Goal: Task Accomplishment & Management: Use online tool/utility

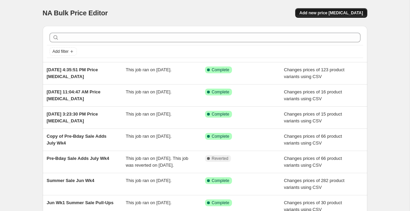
click at [334, 13] on span "Add new price [MEDICAL_DATA]" at bounding box center [330, 12] width 63 height 5
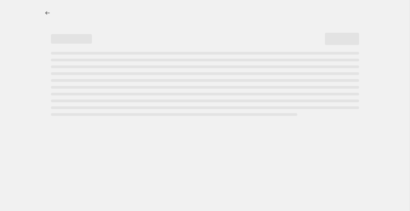
select select "percentage"
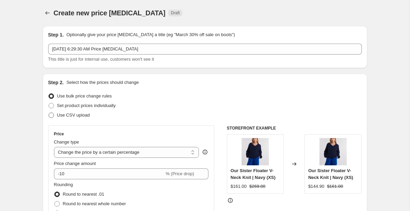
click at [81, 116] on span "Use CSV upload" at bounding box center [73, 115] width 33 height 5
click at [49, 113] on input "Use CSV upload" at bounding box center [48, 113] width 0 height 0
radio input "true"
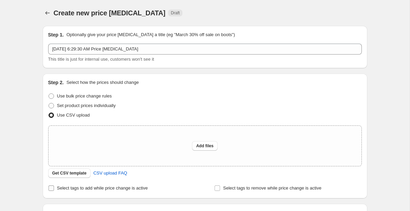
drag, startPoint x: 199, startPoint y: 145, endPoint x: 73, endPoint y: 192, distance: 135.0
click at [73, 192] on div "Step 2. Select how the prices should change Use bulk price change rules Set pro…" at bounding box center [204, 136] width 313 height 114
click at [68, 176] on span "Get CSV template" at bounding box center [69, 173] width 34 height 5
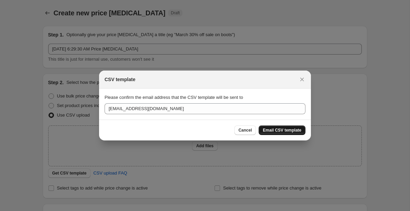
click at [274, 130] on span "Email CSV template" at bounding box center [281, 130] width 39 height 5
